Goal: Information Seeking & Learning: Learn about a topic

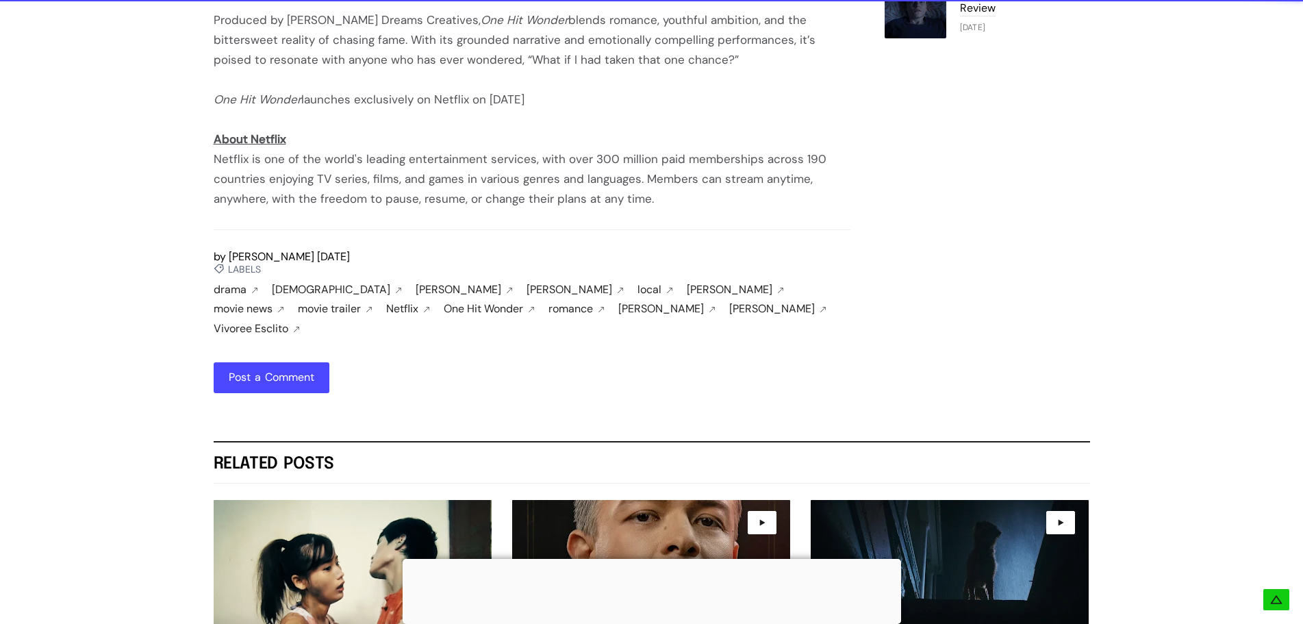
scroll to position [1644, 0]
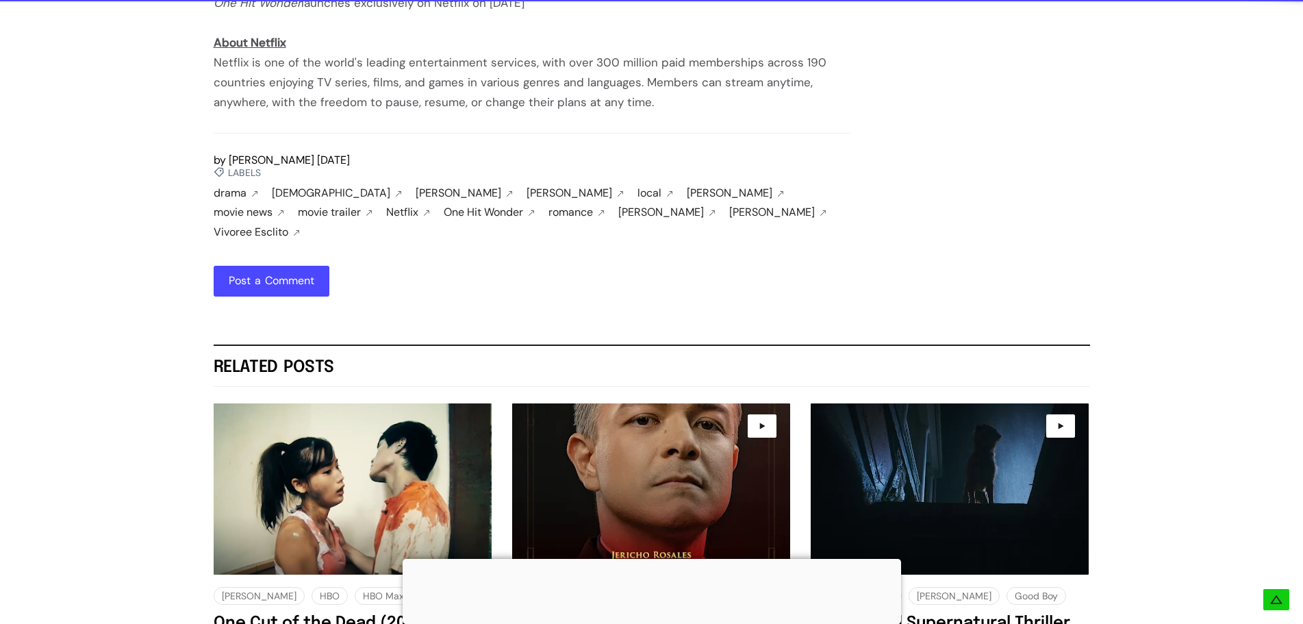
click at [687, 192] on link "[PERSON_NAME]" at bounding box center [737, 193] width 101 height 12
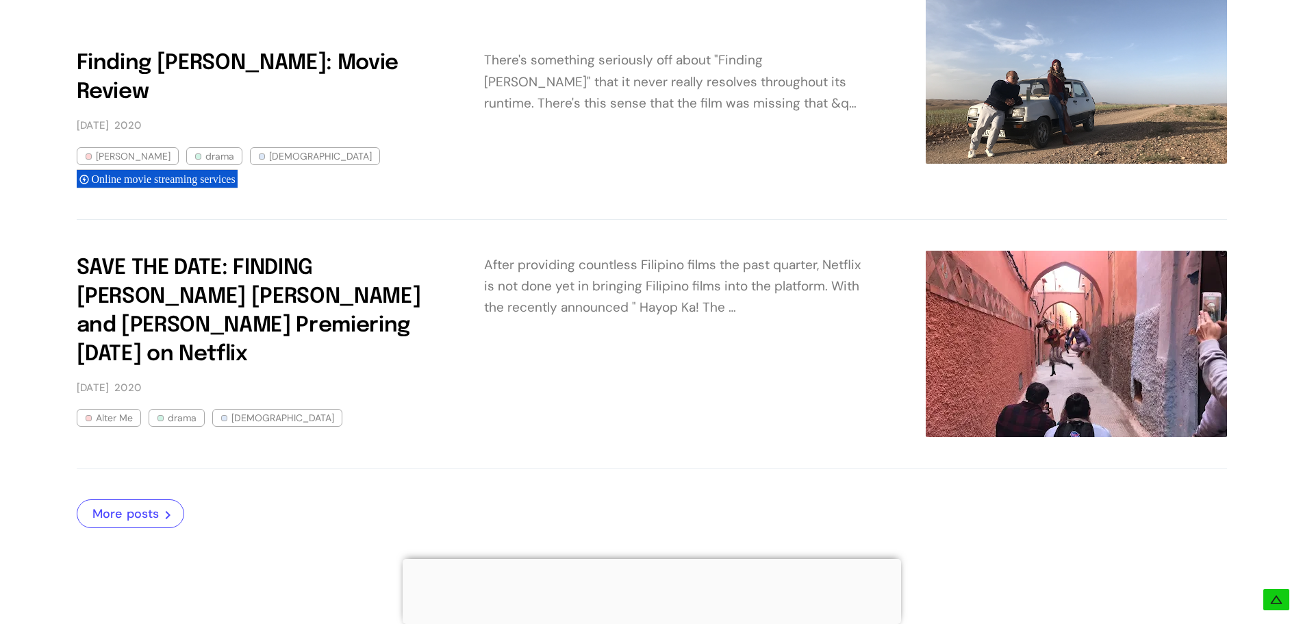
scroll to position [1301, 0]
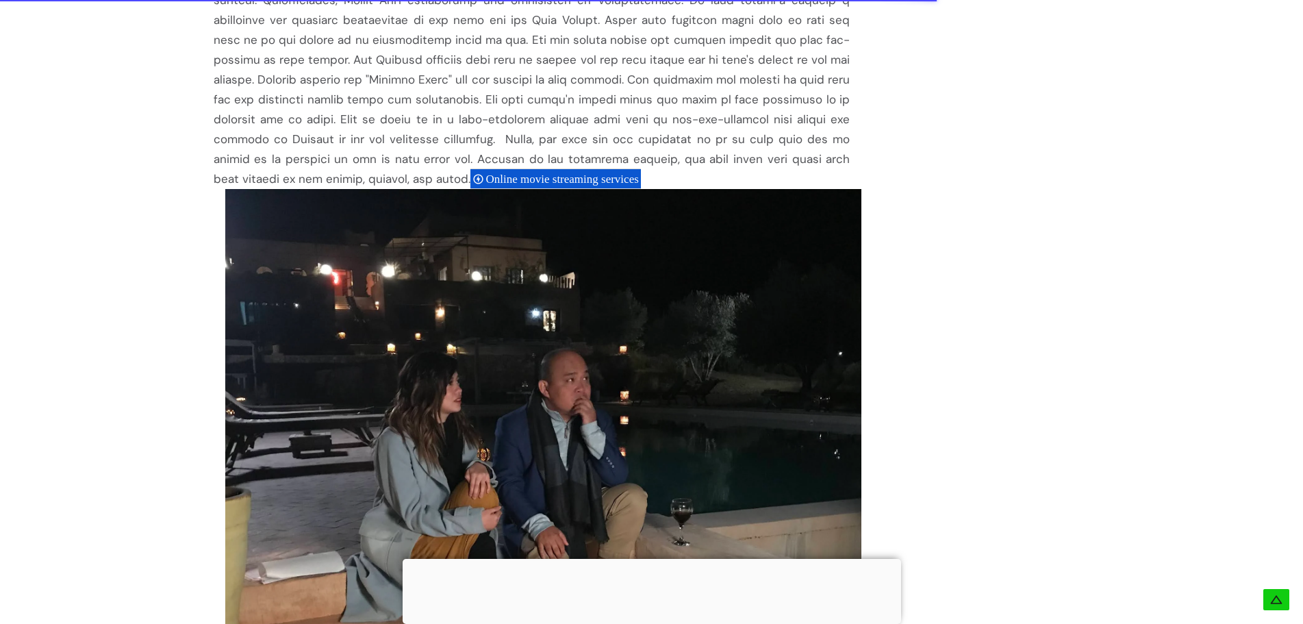
scroll to position [1712, 0]
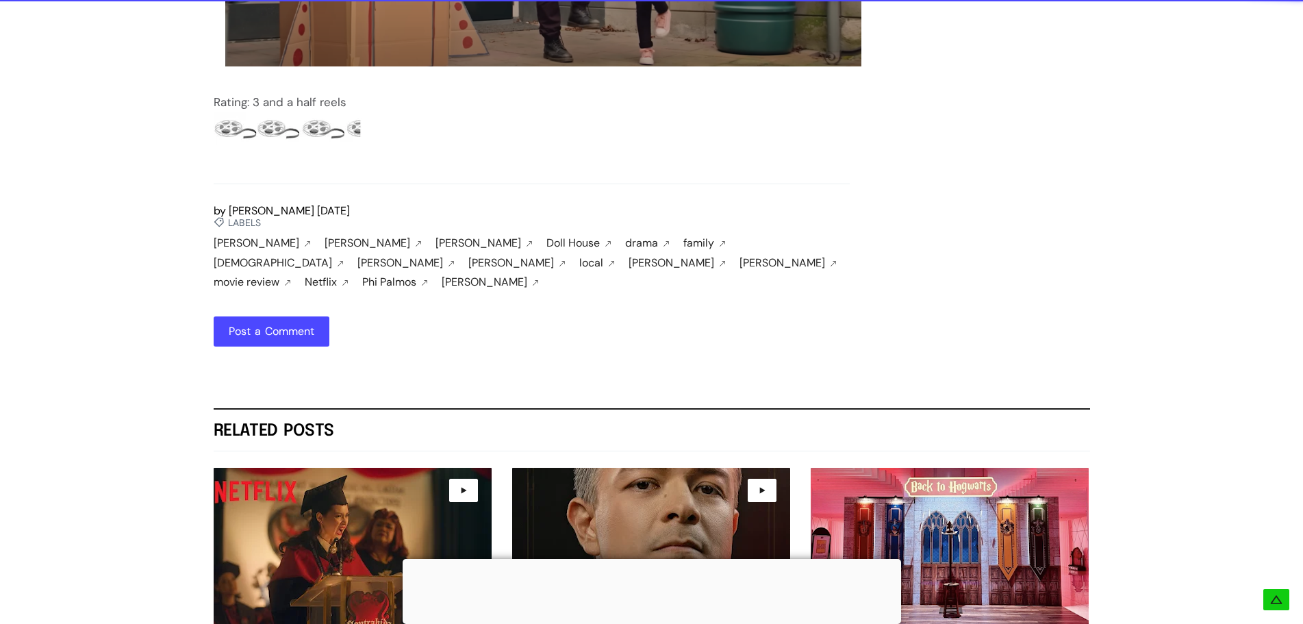
scroll to position [2328, 0]
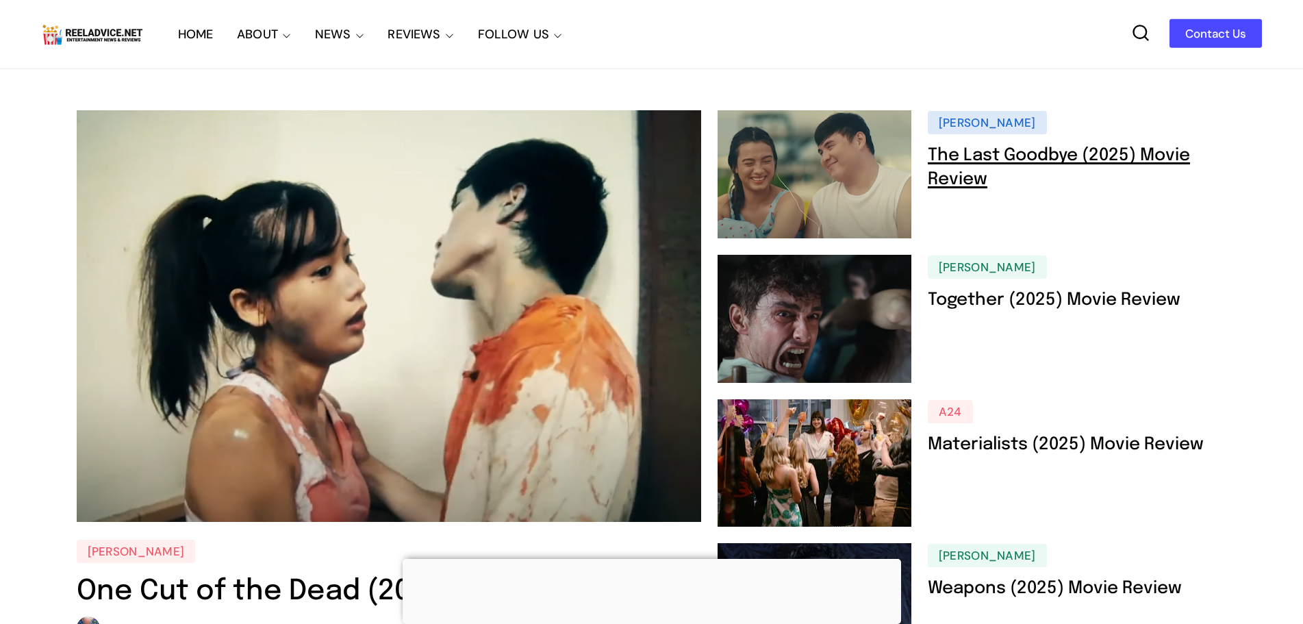
click at [976, 155] on link "The Last Goodbye (2025) Movie Review" at bounding box center [1059, 168] width 262 height 42
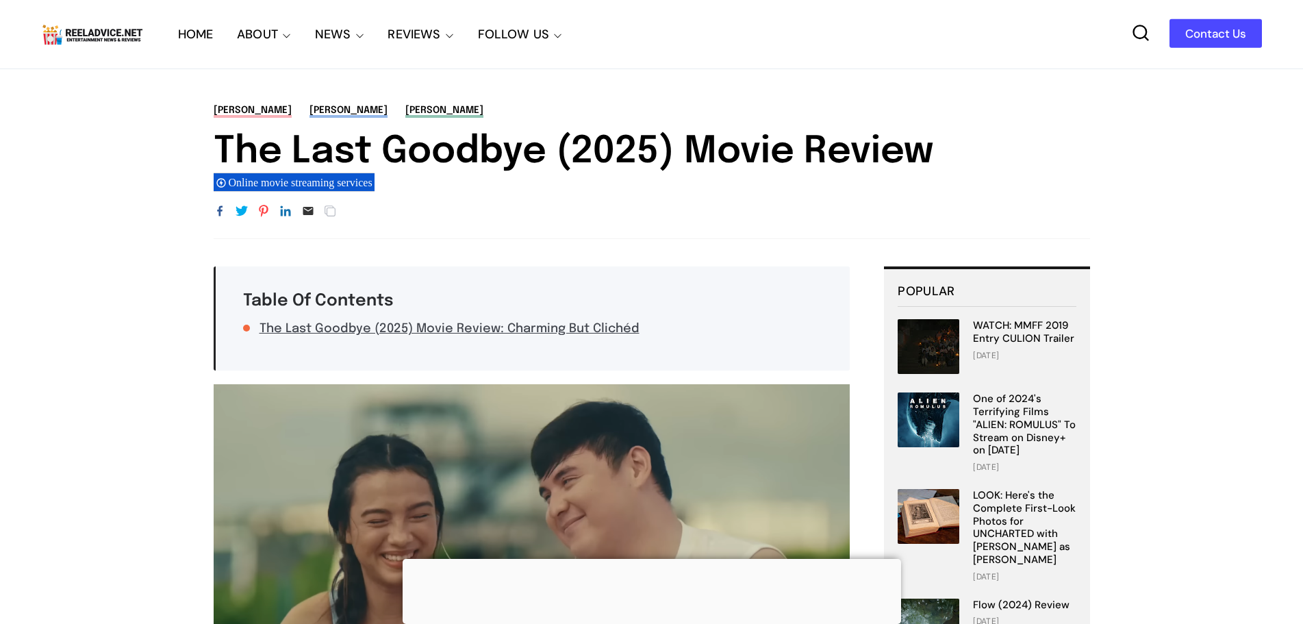
click at [135, 33] on img at bounding box center [92, 34] width 103 height 26
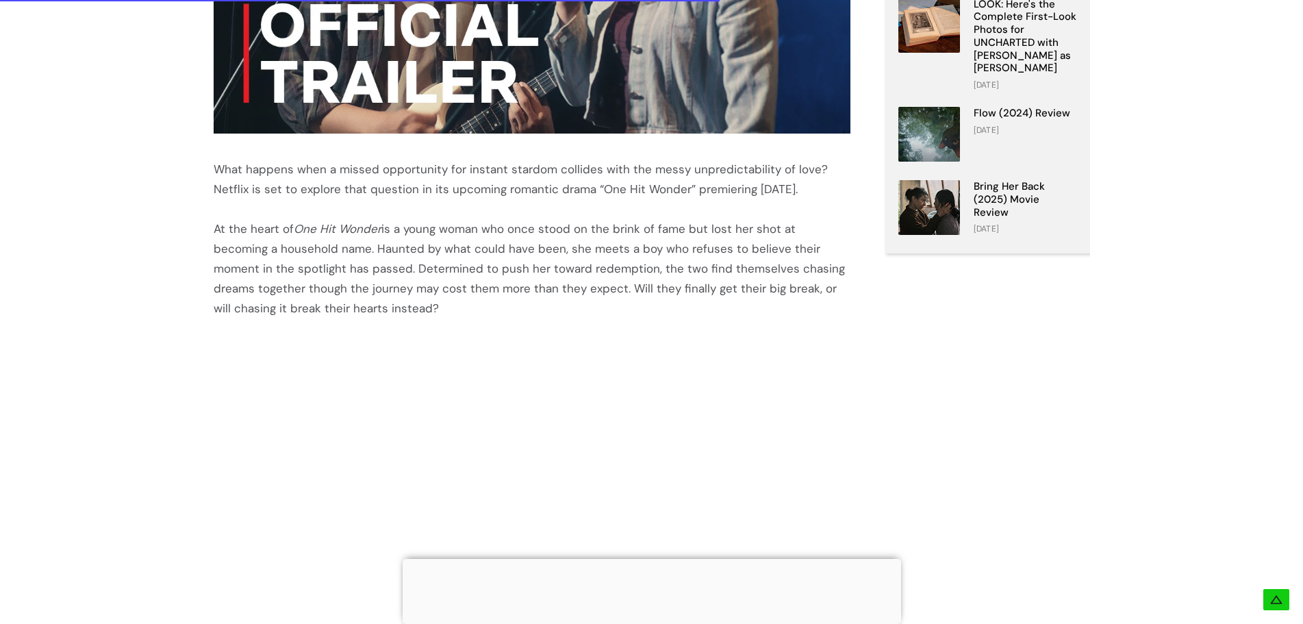
scroll to position [548, 0]
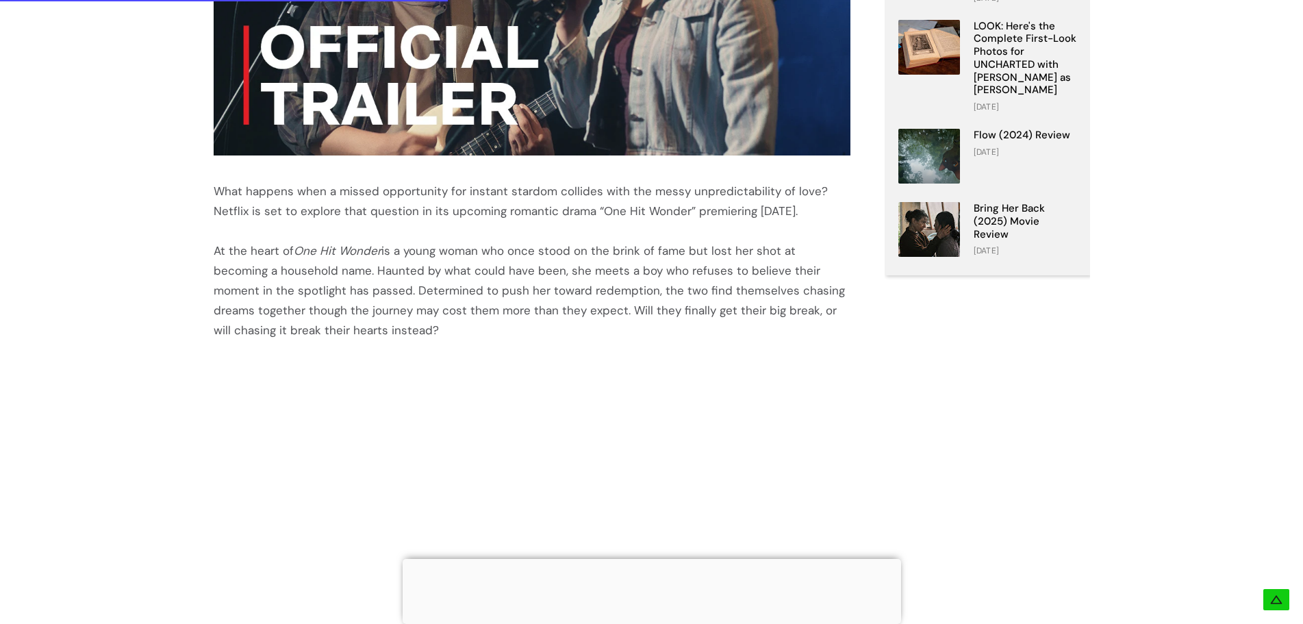
click at [401, 253] on div "At the heart of One Hit Wonder is a young woman who once stood on the brink of …" at bounding box center [532, 290] width 637 height 99
drag, startPoint x: 399, startPoint y: 253, endPoint x: 428, endPoint y: 331, distance: 84.1
click at [428, 331] on div "At the heart of One Hit Wonder is a young woman who once stood on the brink of …" at bounding box center [532, 290] width 637 height 99
copy div "a young woman who once stood on the brink of fame but lost her shot at becoming…"
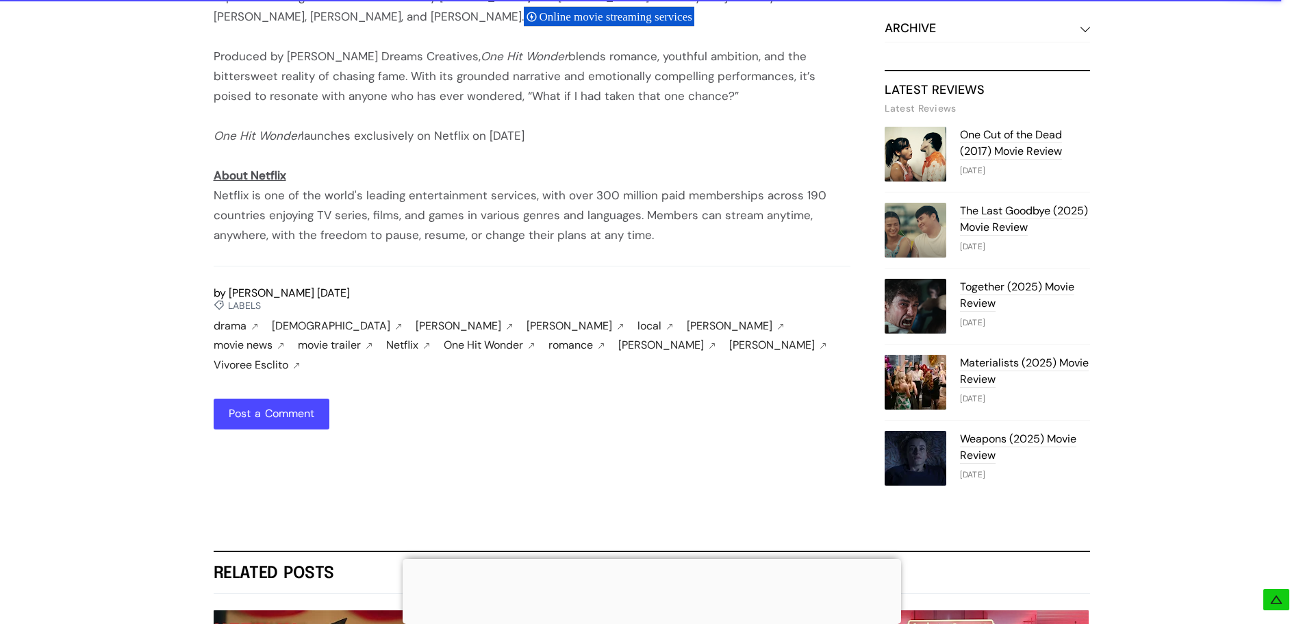
scroll to position [1370, 0]
